Goal: Find specific page/section: Find specific page/section

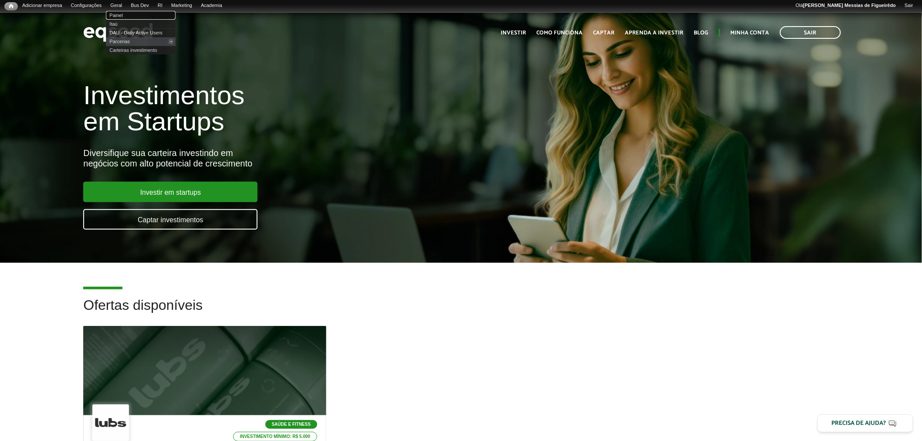
click at [127, 14] on link "Painel" at bounding box center [141, 15] width 70 height 9
click at [122, 14] on link "Painel" at bounding box center [141, 15] width 70 height 9
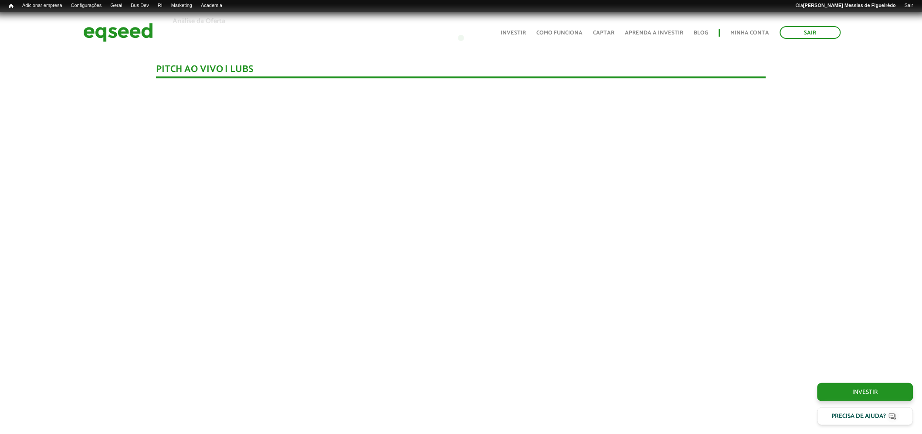
scroll to position [852, 0]
click at [124, 14] on link "Painel" at bounding box center [141, 15] width 70 height 9
